Goal: Navigation & Orientation: Find specific page/section

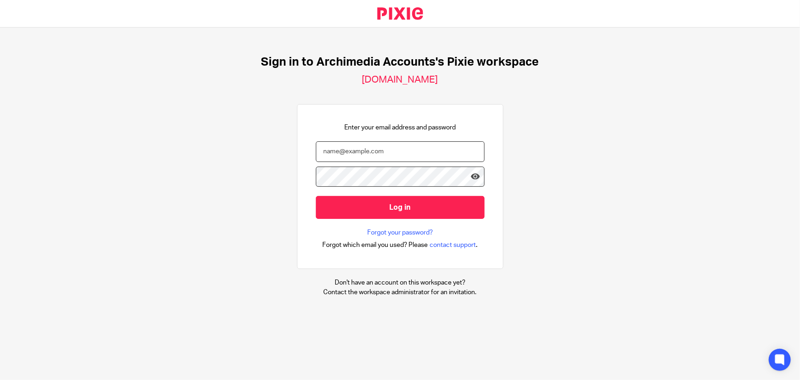
click at [353, 151] on input "email" at bounding box center [400, 151] width 169 height 21
type input "[PERSON_NAME][EMAIL_ADDRESS][DOMAIN_NAME]"
click at [471, 174] on icon at bounding box center [475, 176] width 9 height 9
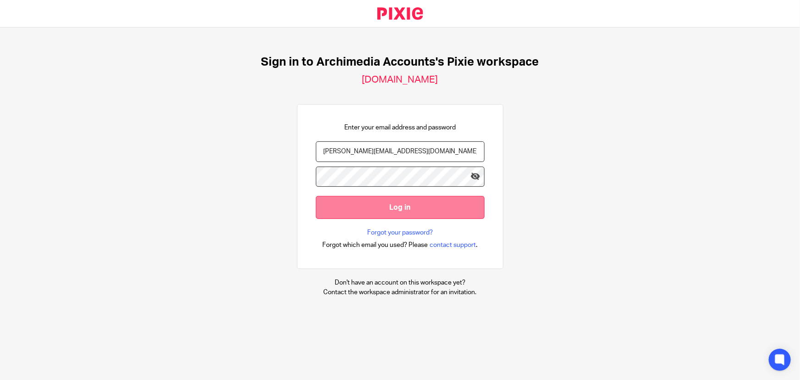
click at [395, 207] on input "Log in" at bounding box center [400, 207] width 169 height 22
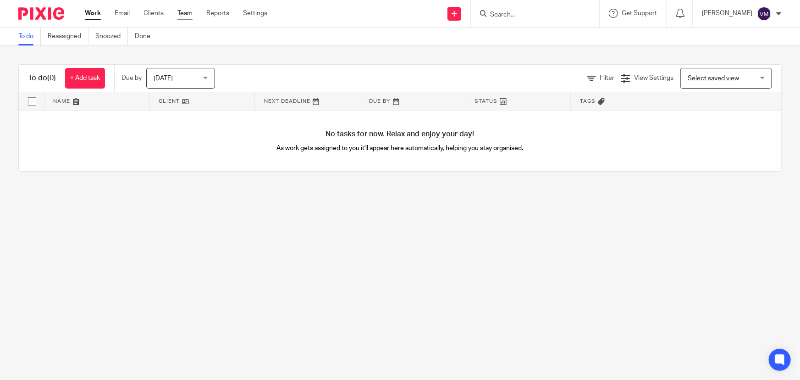
click at [180, 13] on link "Team" at bounding box center [184, 13] width 15 height 9
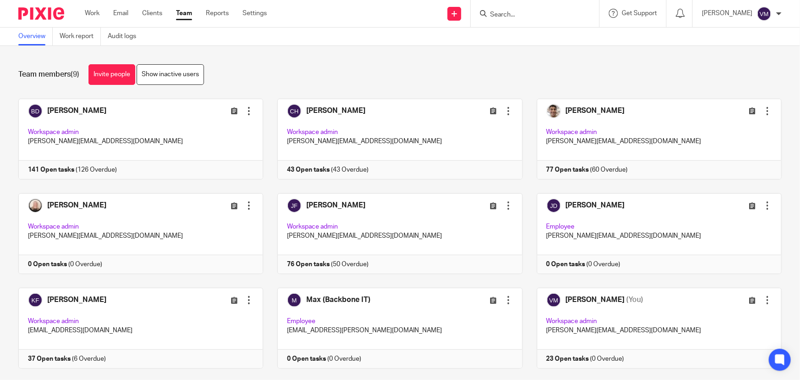
click at [188, 11] on link "Team" at bounding box center [184, 13] width 16 height 9
click at [132, 38] on link "Audit logs" at bounding box center [125, 37] width 35 height 18
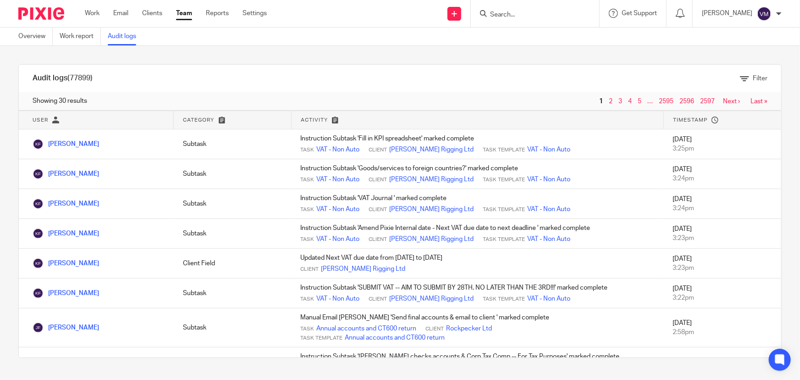
click at [190, 14] on link "Team" at bounding box center [184, 13] width 16 height 9
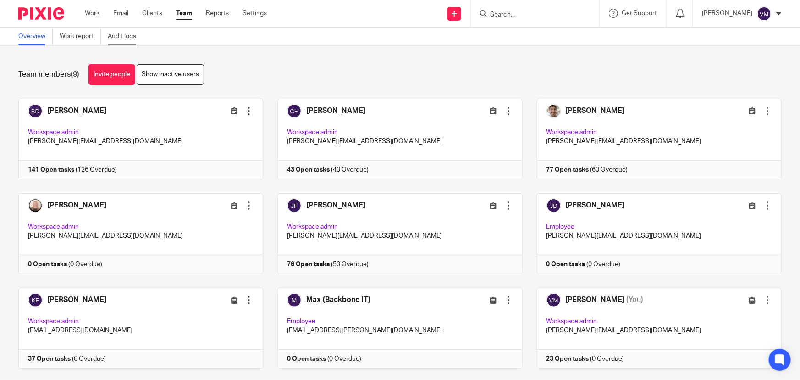
click at [134, 32] on link "Audit logs" at bounding box center [125, 37] width 35 height 18
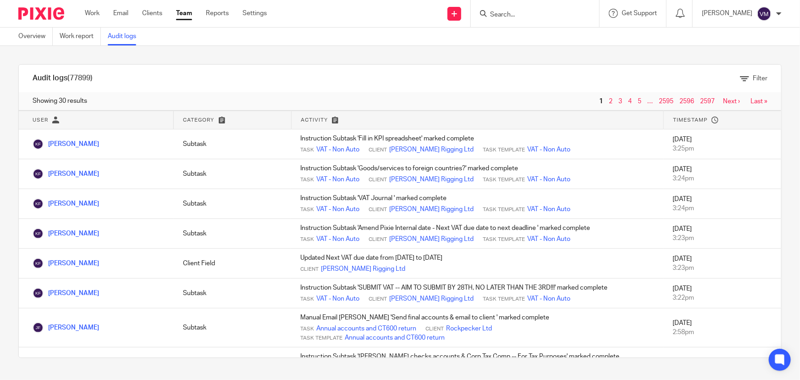
click at [181, 6] on div "Work Email Clients Team Reports Settings Work Email Clients Team Reports Settin…" at bounding box center [178, 13] width 205 height 27
click at [183, 11] on link "Team" at bounding box center [184, 13] width 16 height 9
